Goal: Book appointment/travel/reservation

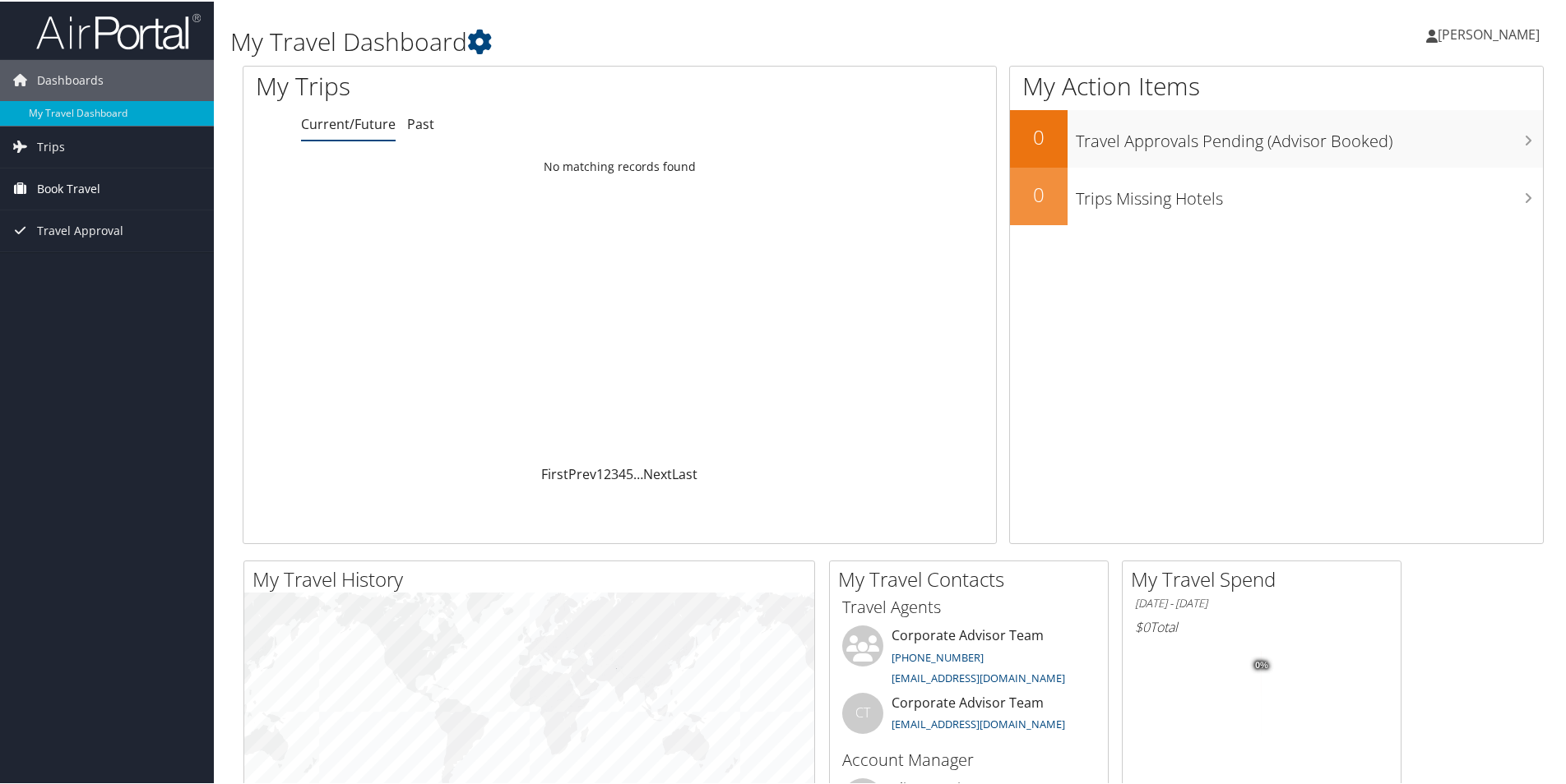
click at [57, 184] on span "Book Travel" at bounding box center [68, 186] width 63 height 41
click at [46, 141] on span "Trips" at bounding box center [51, 145] width 28 height 41
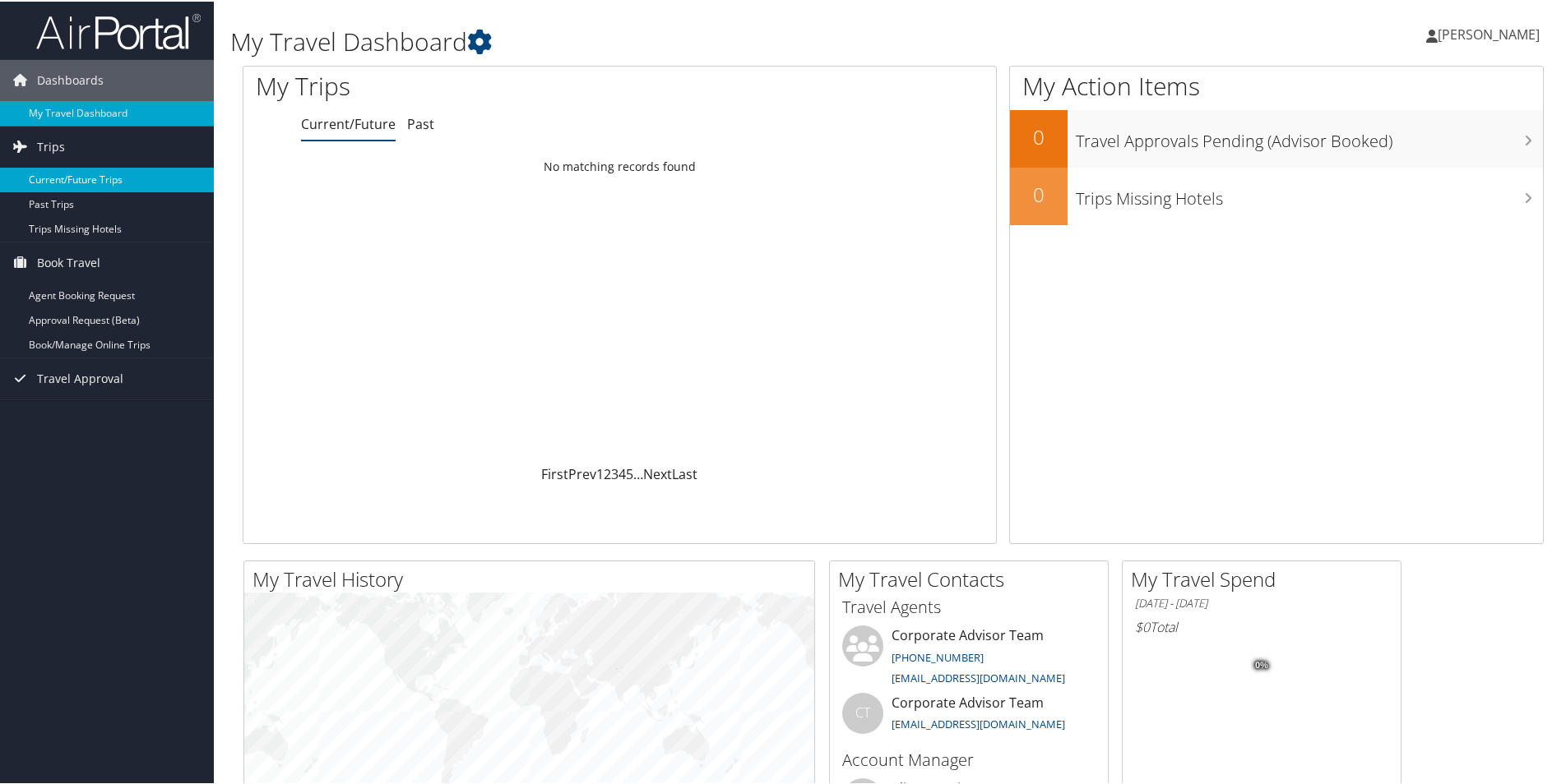
click at [60, 179] on link "Current/Future Trips" at bounding box center [107, 178] width 214 height 25
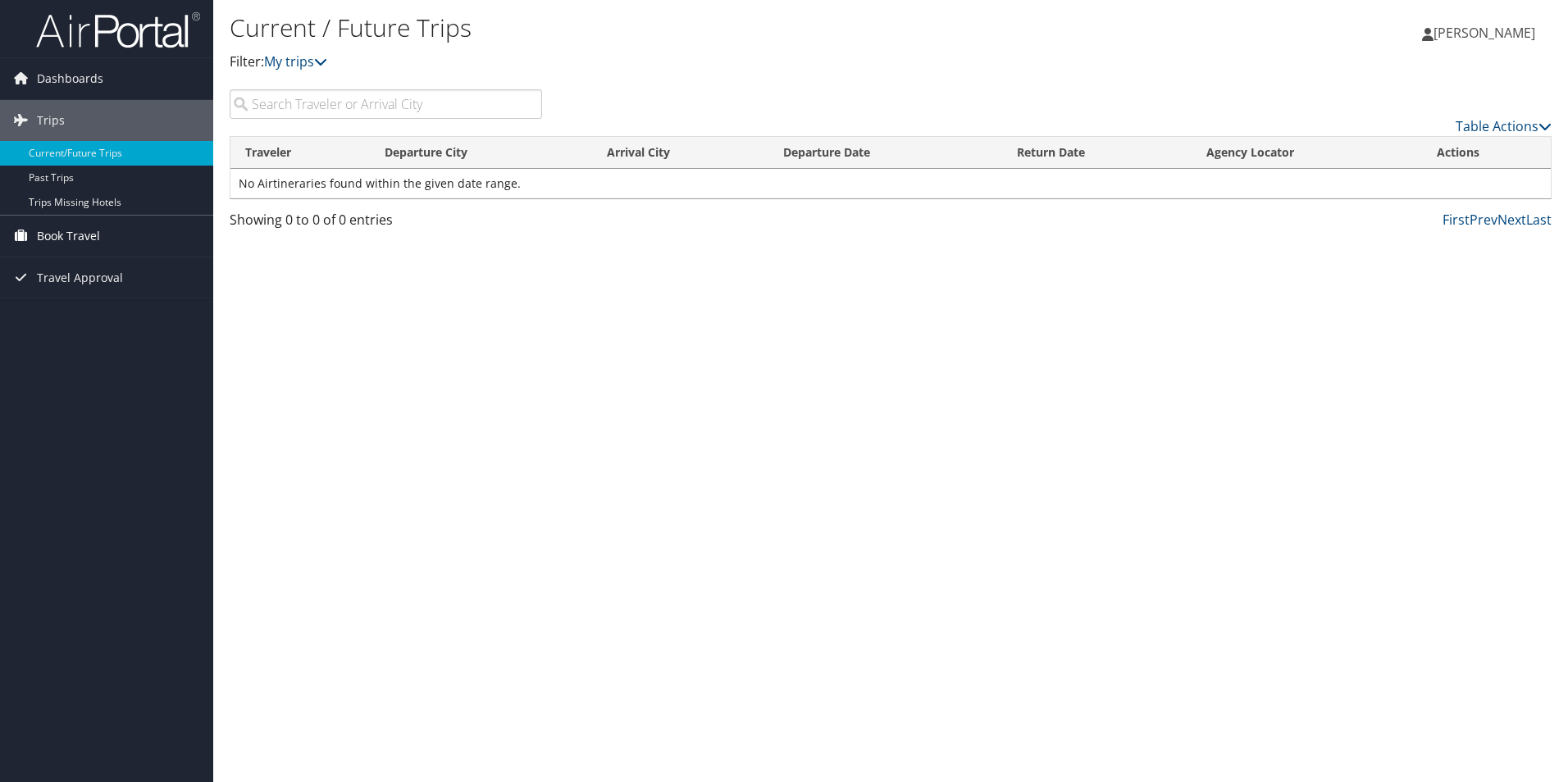
click at [87, 235] on span "Book Travel" at bounding box center [68, 235] width 63 height 41
click at [85, 324] on link "Book/Manage Online Trips" at bounding box center [107, 317] width 214 height 25
